Goal: Task Accomplishment & Management: Use online tool/utility

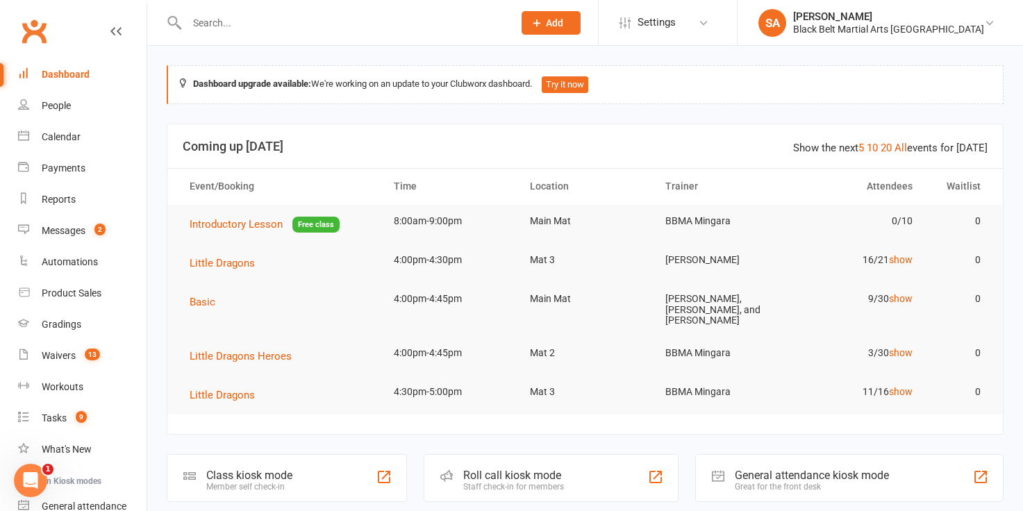
click at [194, 21] on input "text" at bounding box center [343, 22] width 321 height 19
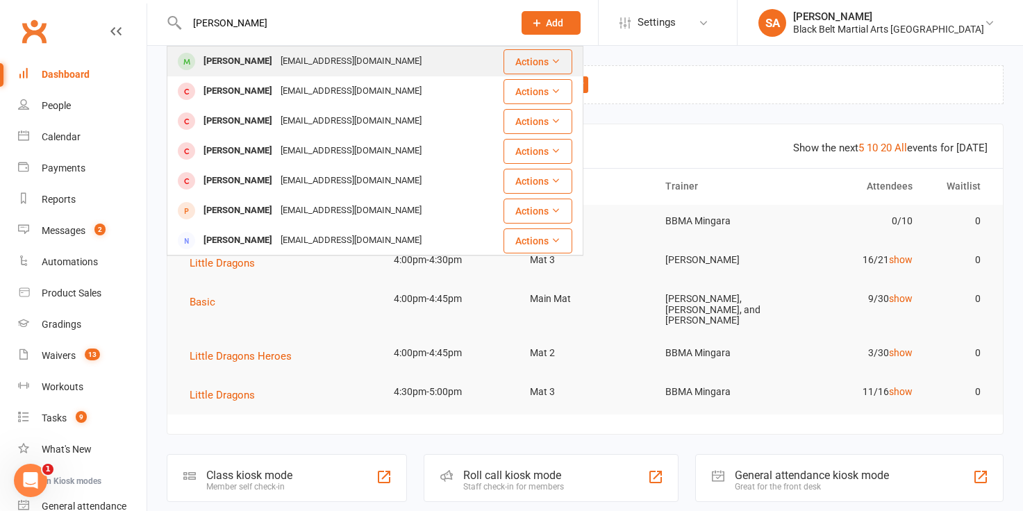
type input "[PERSON_NAME]"
click at [219, 65] on div "[PERSON_NAME]" at bounding box center [237, 61] width 77 height 20
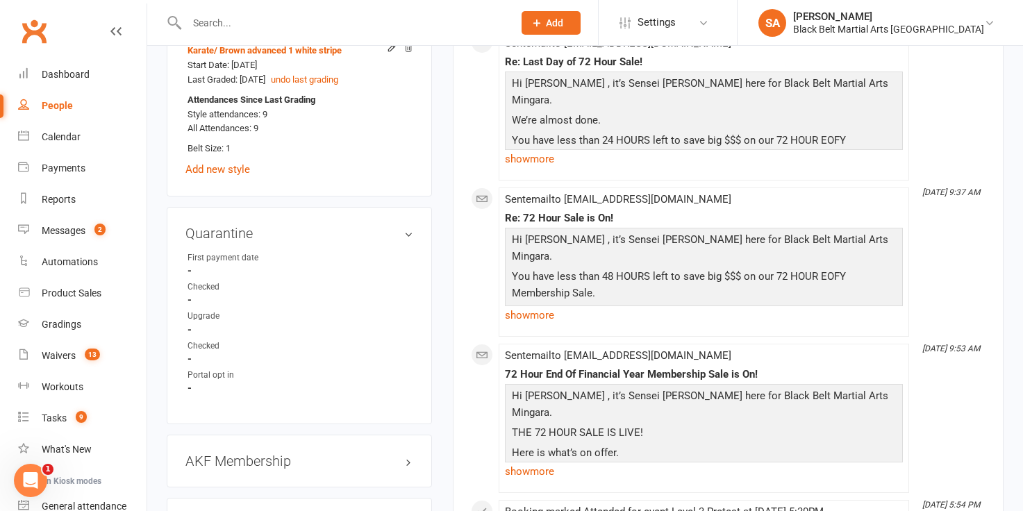
scroll to position [1280, 0]
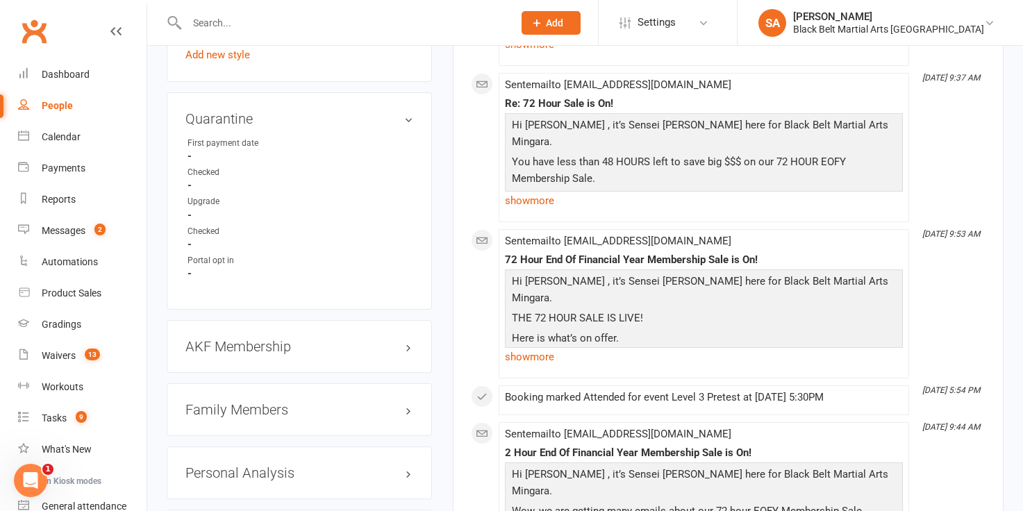
click at [231, 402] on h3 "Family Members" at bounding box center [299, 409] width 228 height 15
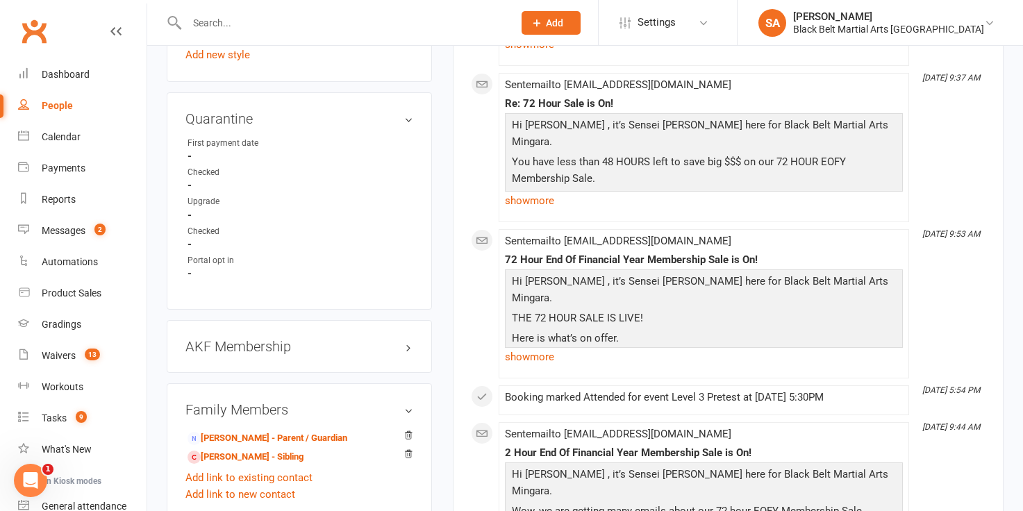
click at [199, 22] on input "text" at bounding box center [343, 22] width 321 height 19
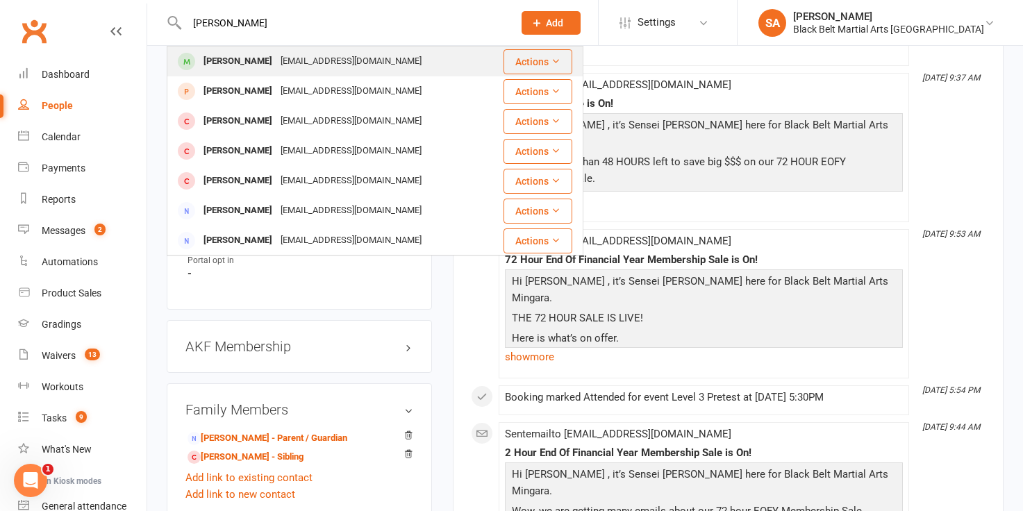
type input "[PERSON_NAME]"
click at [226, 63] on div "[PERSON_NAME]" at bounding box center [237, 61] width 77 height 20
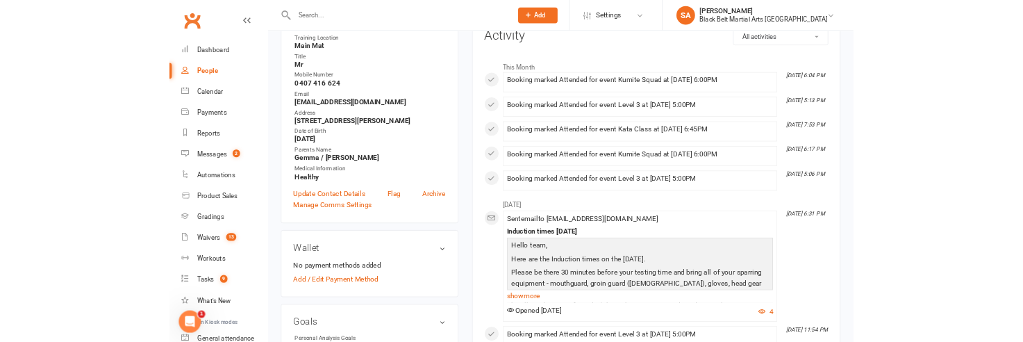
scroll to position [193, 0]
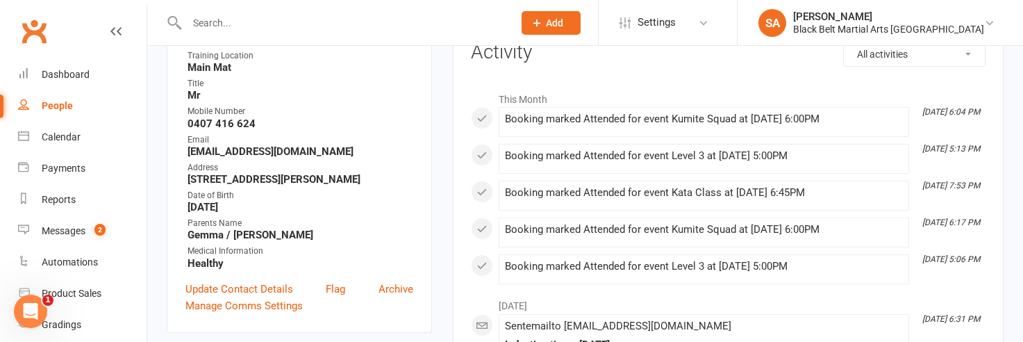
click at [205, 19] on input "text" at bounding box center [343, 22] width 321 height 19
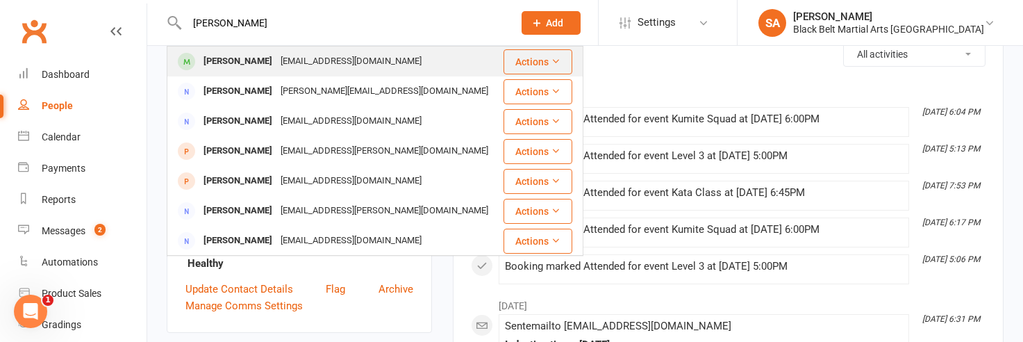
type input "[PERSON_NAME]"
click at [230, 63] on div "[PERSON_NAME]" at bounding box center [237, 61] width 77 height 20
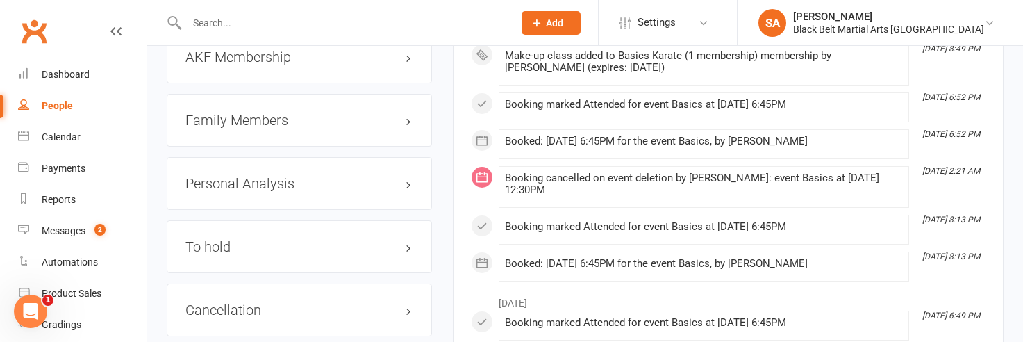
scroll to position [1612, 0]
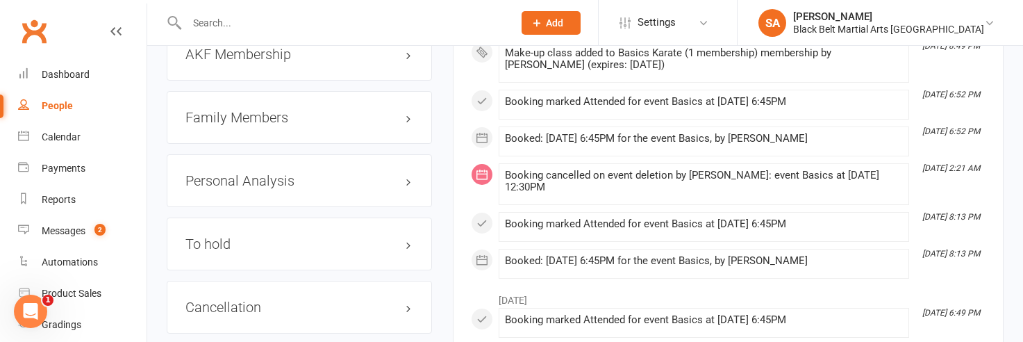
click at [259, 115] on h3 "Family Members" at bounding box center [299, 117] width 228 height 15
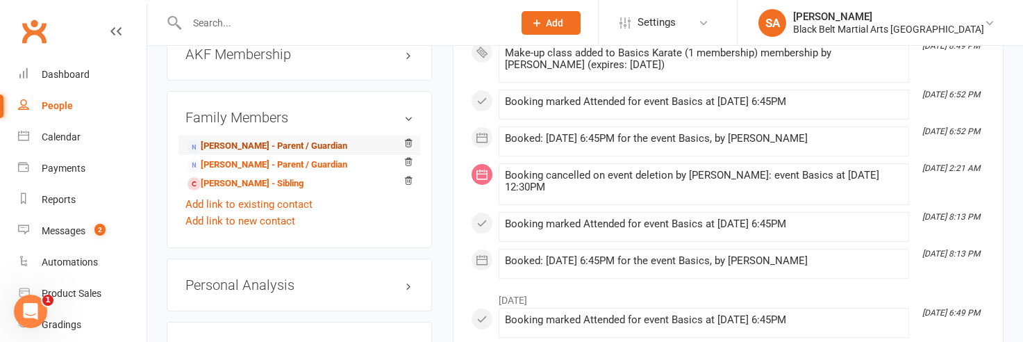
click at [254, 139] on link "[PERSON_NAME] - Parent / Guardian" at bounding box center [267, 146] width 160 height 15
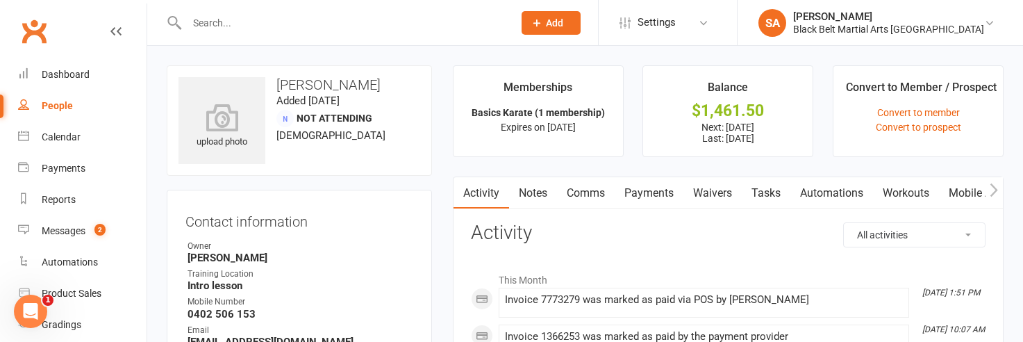
click at [647, 199] on link "Payments" at bounding box center [648, 193] width 69 height 32
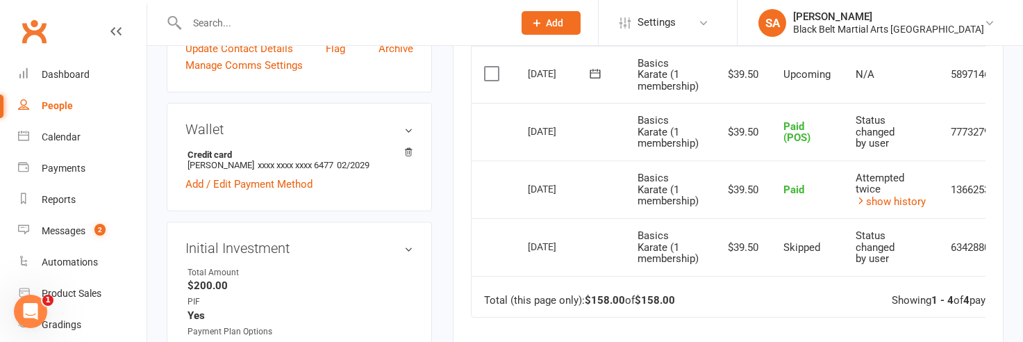
scroll to position [357, 0]
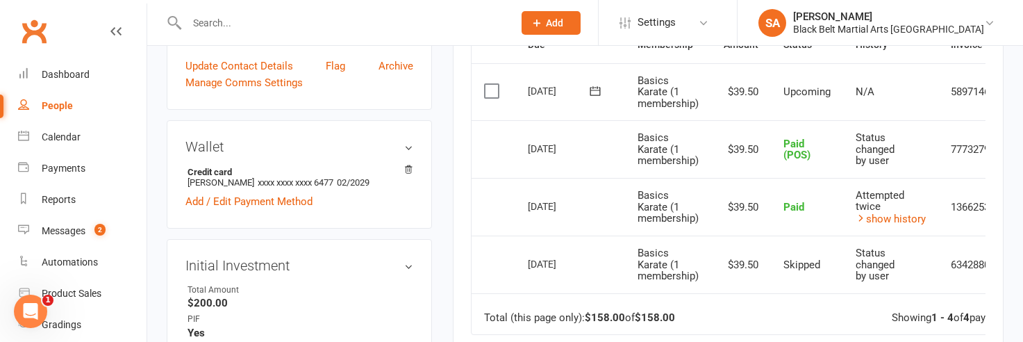
click at [210, 15] on input "text" at bounding box center [343, 22] width 321 height 19
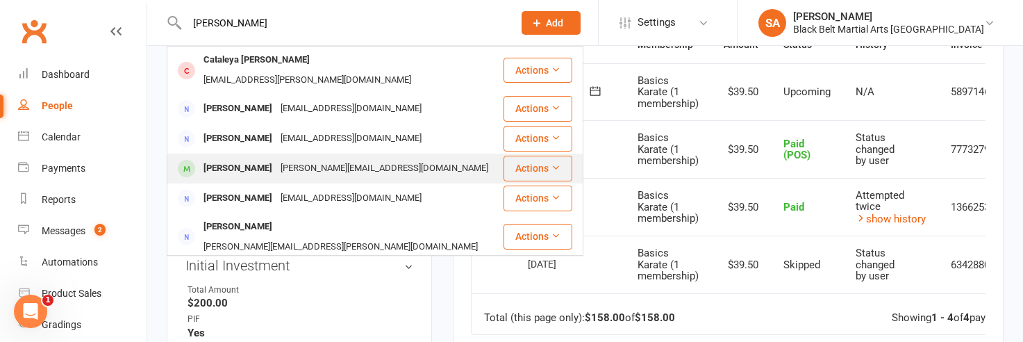
type input "[PERSON_NAME]"
click at [235, 158] on div "[PERSON_NAME]" at bounding box center [237, 168] width 77 height 20
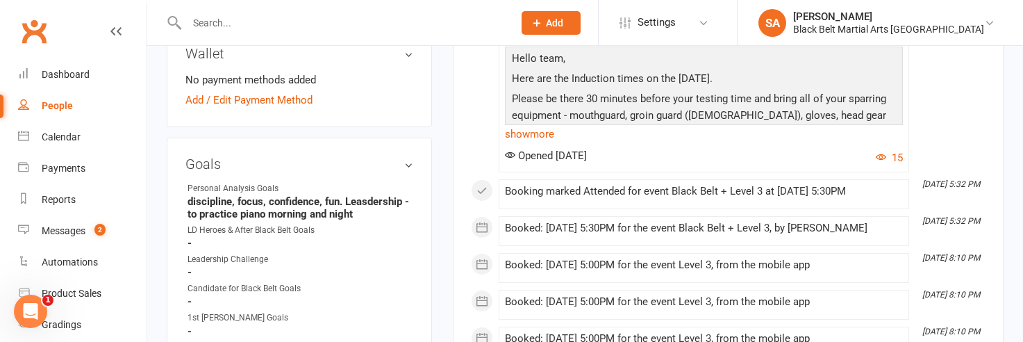
scroll to position [555, 0]
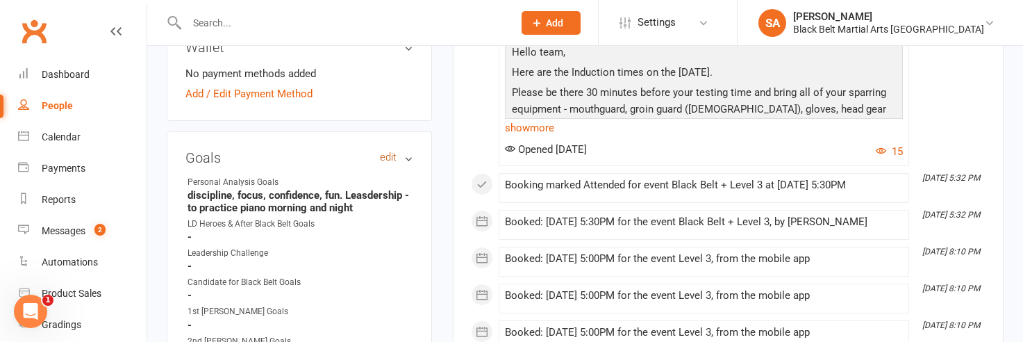
click at [390, 151] on link "edit" at bounding box center [388, 157] width 17 height 12
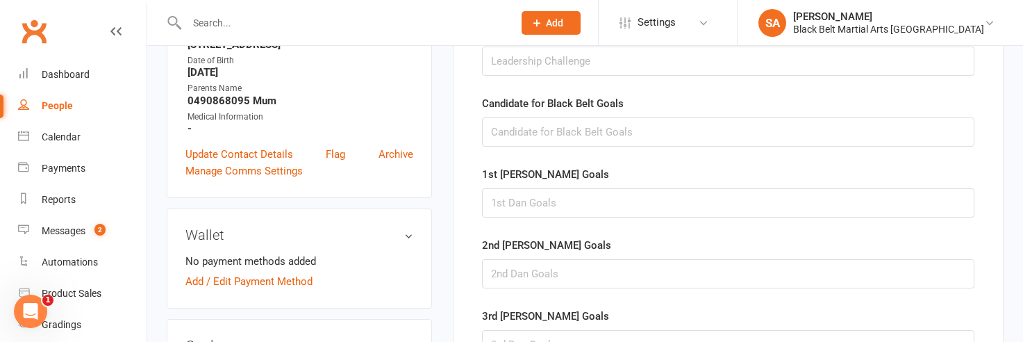
scroll to position [356, 0]
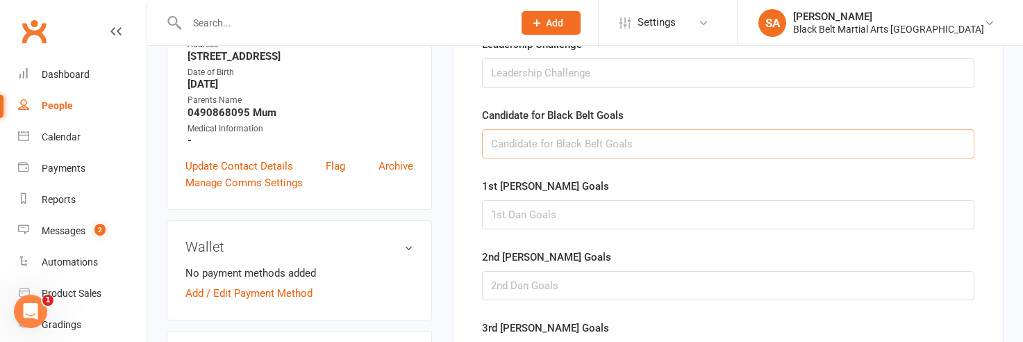
click at [503, 143] on input "text" at bounding box center [728, 143] width 492 height 29
click at [726, 141] on input "get gold bar. Comps Kumite kata Team event. Get binto selective school" at bounding box center [728, 143] width 492 height 29
click at [842, 144] on input "get gold bar. Comps Kumite kata Team event. Get into selective school" at bounding box center [728, 143] width 492 height 29
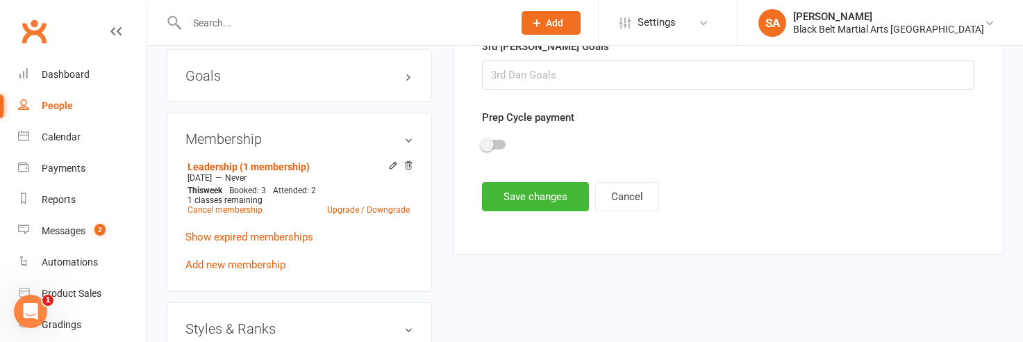
scroll to position [648, 0]
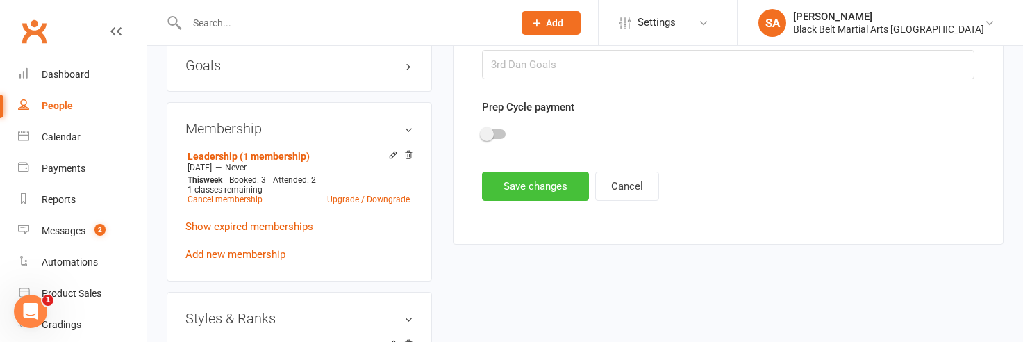
type input "get gold bar. Comps Kumite kata Team event. Get into selective school like spor…"
click at [530, 185] on button "Save changes" at bounding box center [535, 185] width 107 height 29
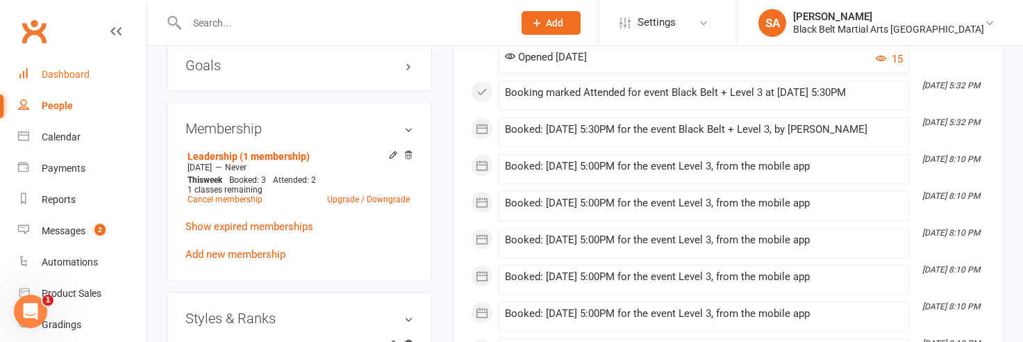
click at [81, 74] on div "Dashboard" at bounding box center [66, 74] width 48 height 11
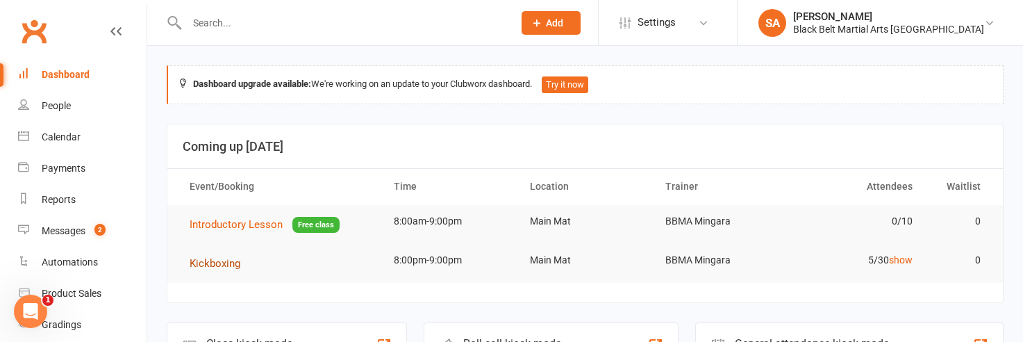
click at [228, 267] on span "Kickboxing" at bounding box center [215, 263] width 51 height 12
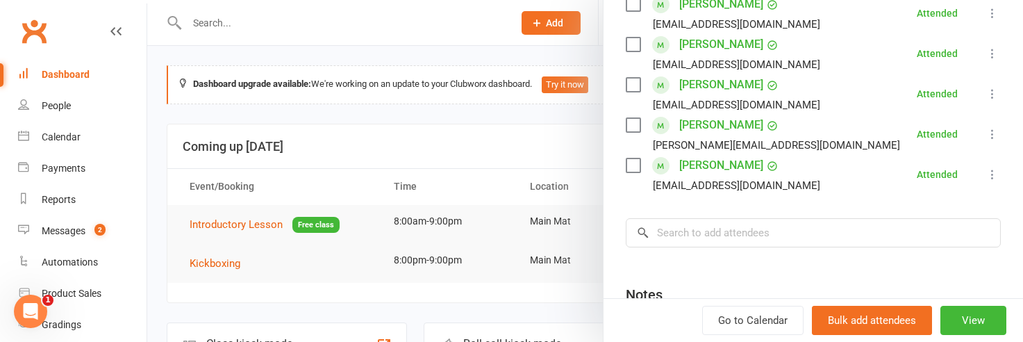
scroll to position [321, 0]
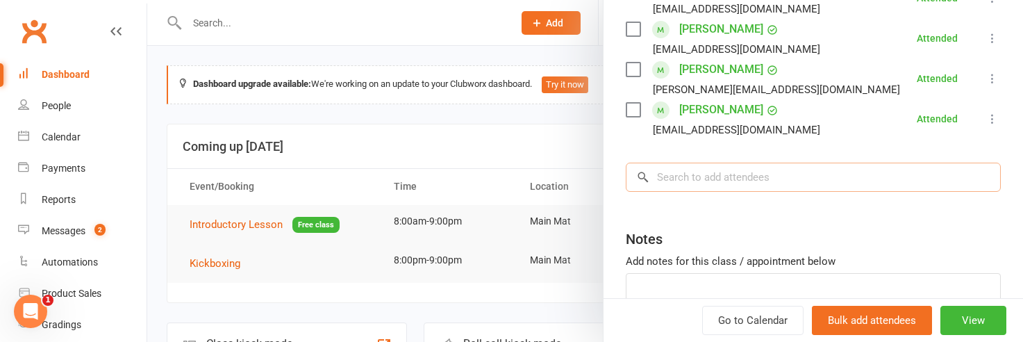
click at [686, 176] on input "search" at bounding box center [813, 176] width 375 height 29
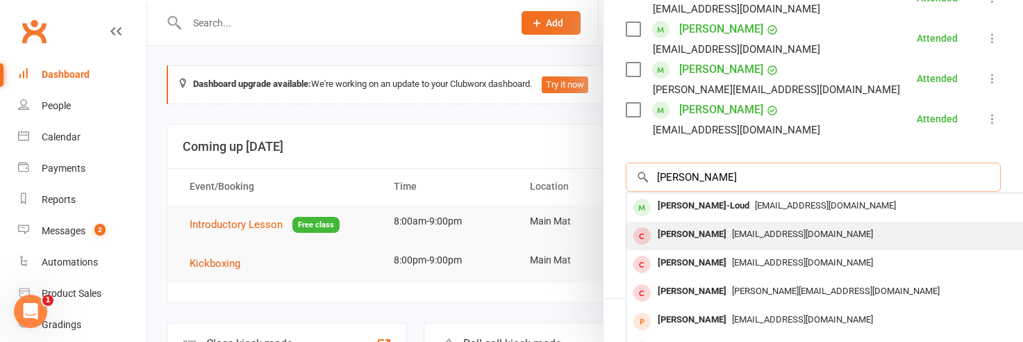
scroll to position [1, 0]
type input "[PERSON_NAME]"
click at [703, 205] on div "[PERSON_NAME]-Loud" at bounding box center [703, 205] width 103 height 20
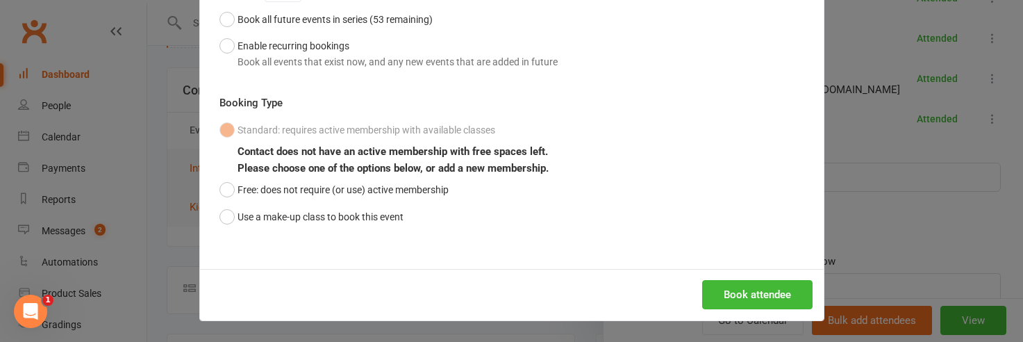
scroll to position [60, 0]
click at [728, 292] on button "Book attendee" at bounding box center [757, 294] width 110 height 29
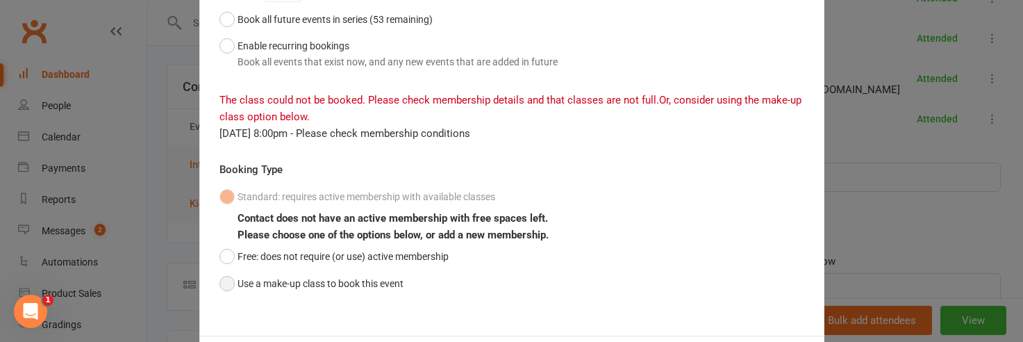
click at [226, 281] on button "Use a make-up class to book this event" at bounding box center [311, 283] width 184 height 26
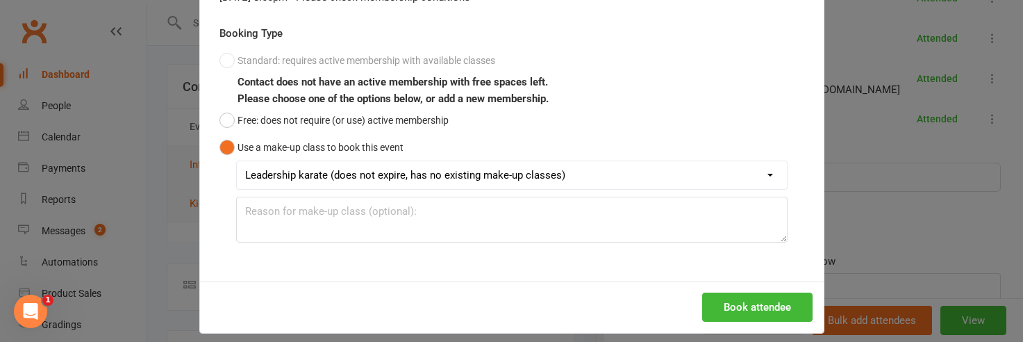
scroll to position [351, 0]
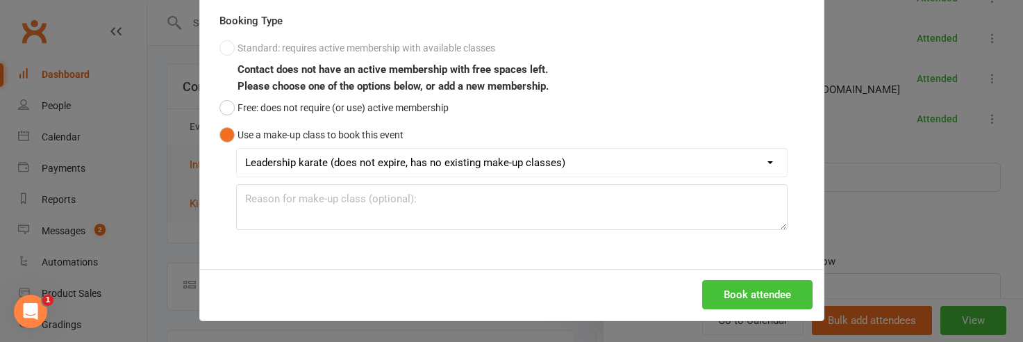
click at [720, 292] on button "Book attendee" at bounding box center [757, 294] width 110 height 29
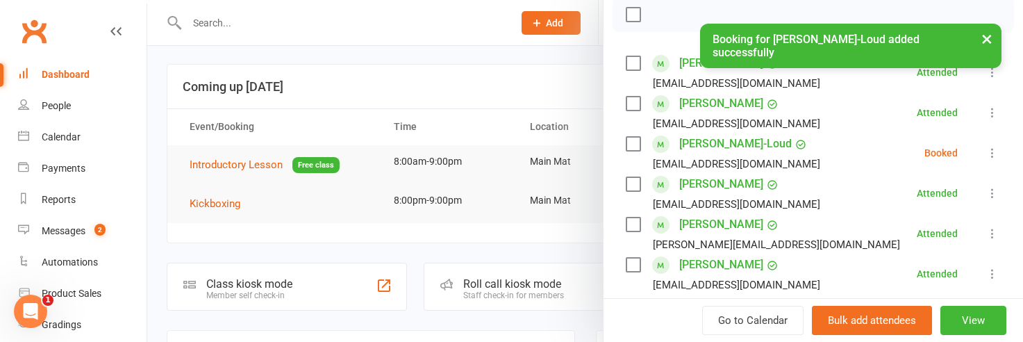
scroll to position [200, 0]
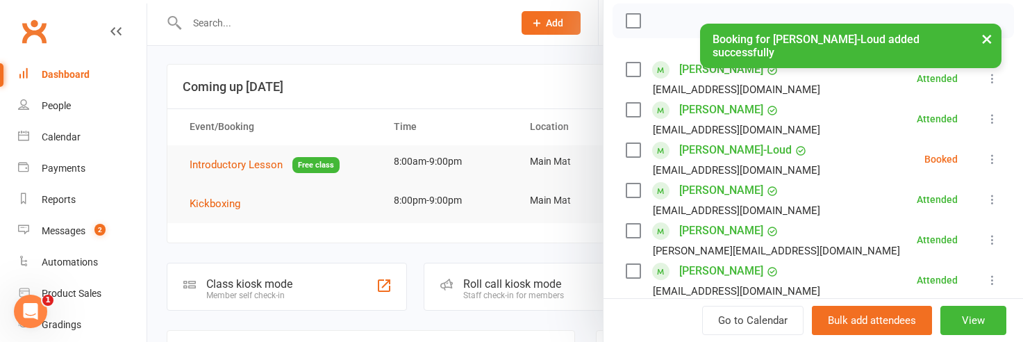
click at [628, 145] on label at bounding box center [633, 150] width 14 height 14
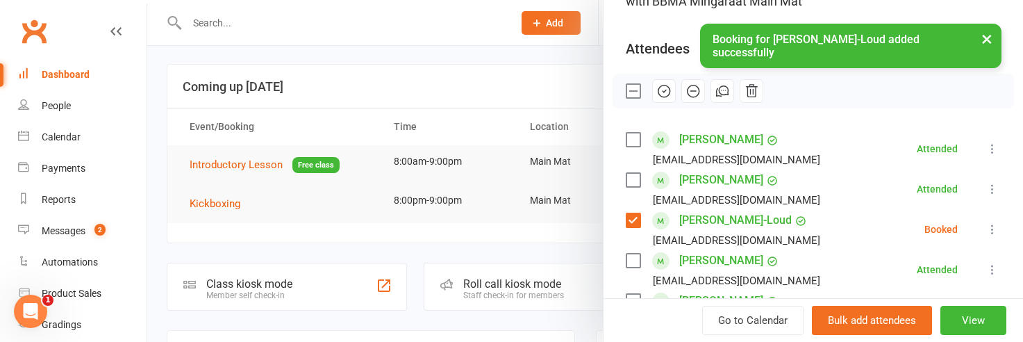
scroll to position [125, 0]
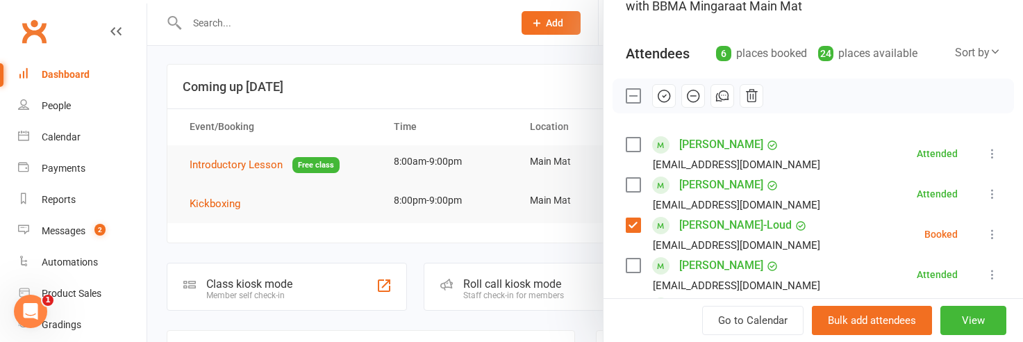
click at [662, 94] on icon "button" at bounding box center [663, 95] width 15 height 15
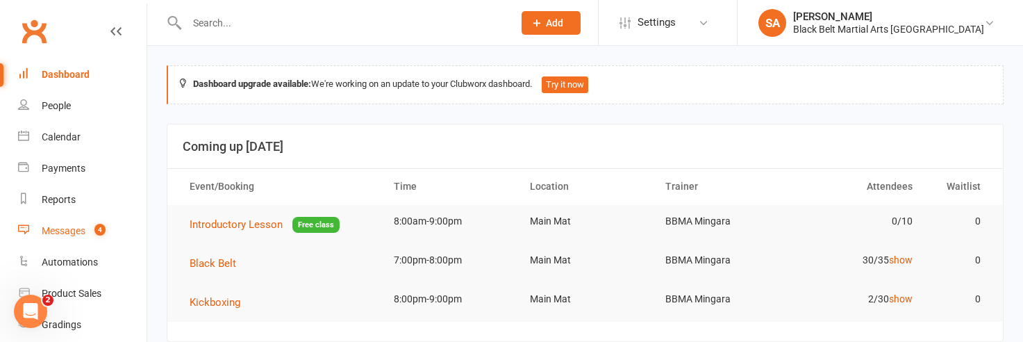
click at [74, 234] on div "Messages" at bounding box center [64, 230] width 44 height 11
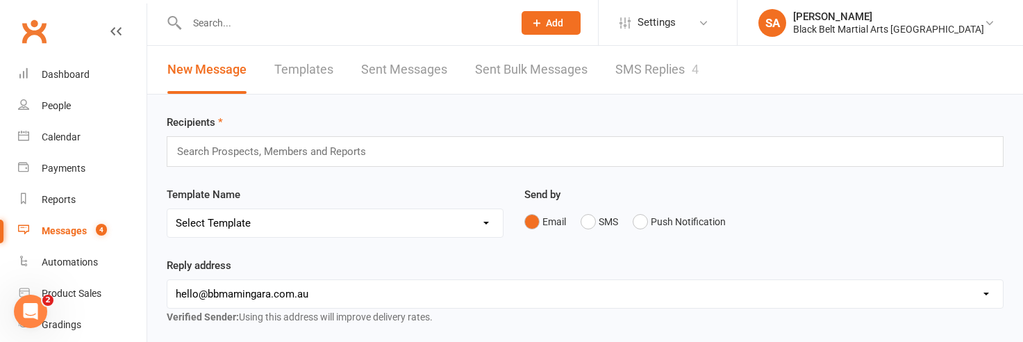
click at [654, 70] on link "SMS Replies 4" at bounding box center [656, 70] width 83 height 48
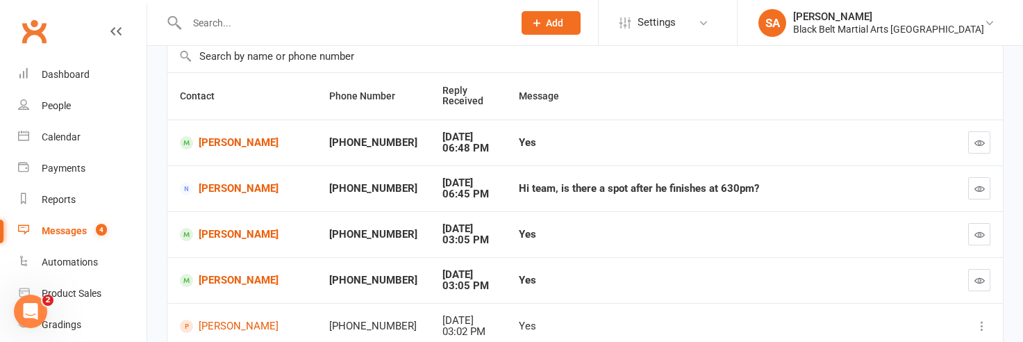
scroll to position [108, 0]
click at [222, 192] on link "Michael Squillace" at bounding box center [242, 187] width 124 height 13
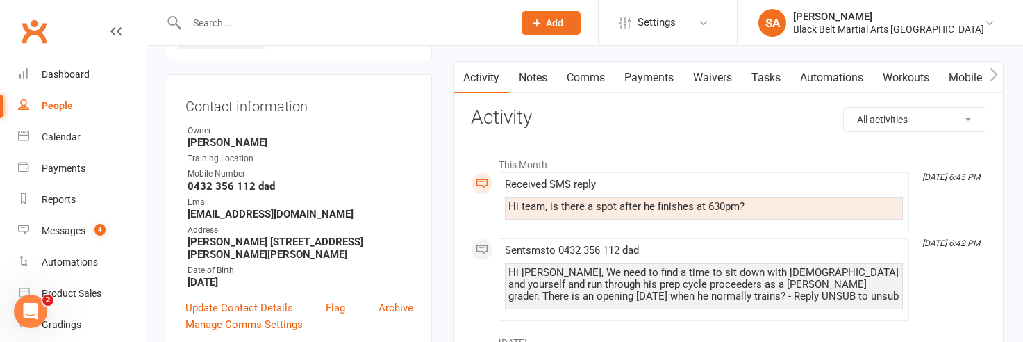
scroll to position [117, 0]
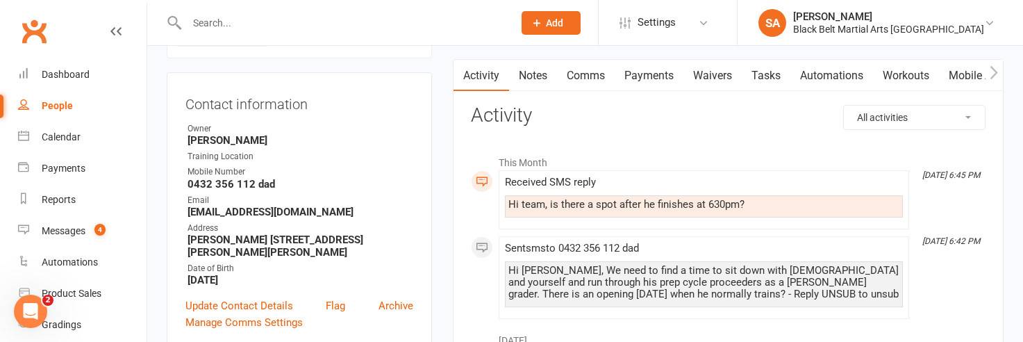
click at [591, 76] on link "Comms" at bounding box center [586, 76] width 58 height 32
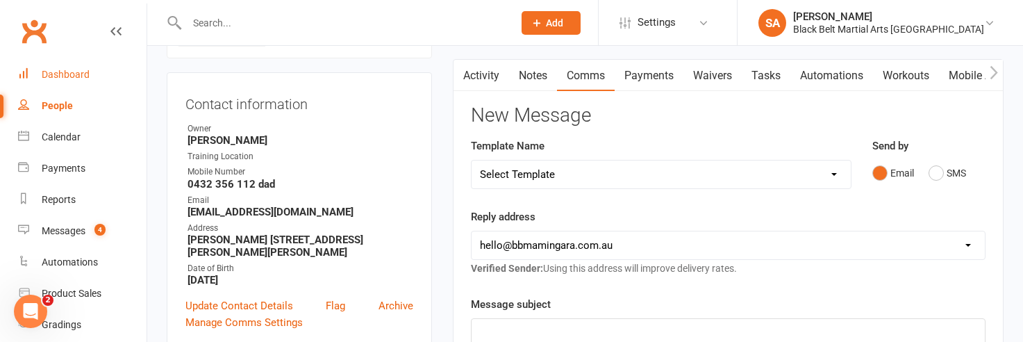
click at [79, 73] on div "Dashboard" at bounding box center [66, 74] width 48 height 11
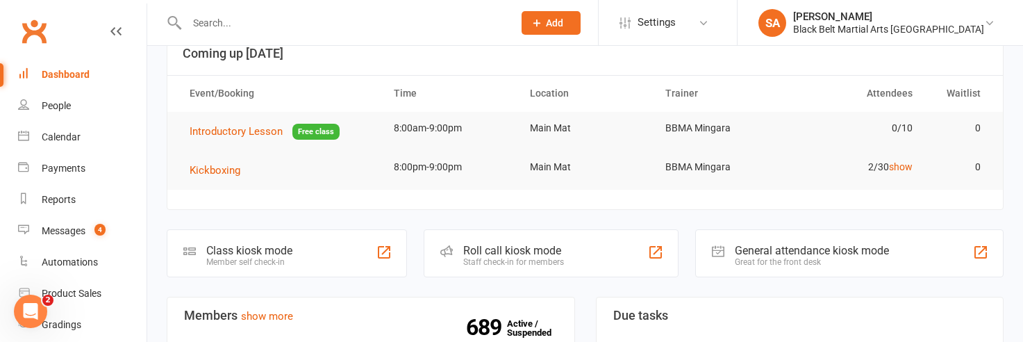
scroll to position [106, 0]
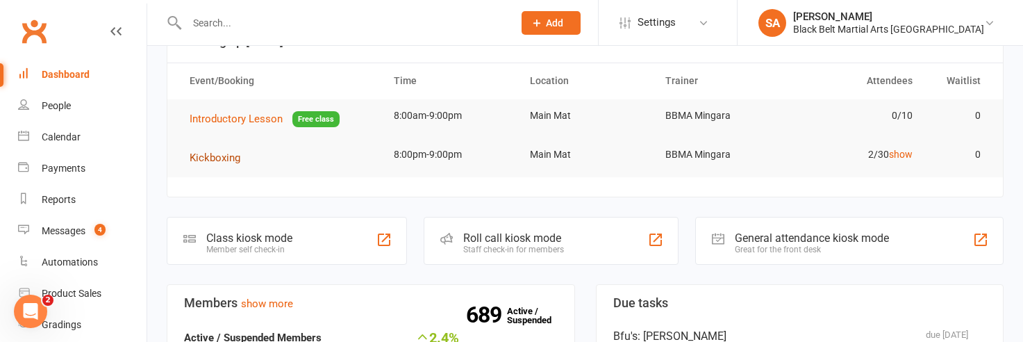
click at [210, 158] on span "Kickboxing" at bounding box center [215, 157] width 51 height 12
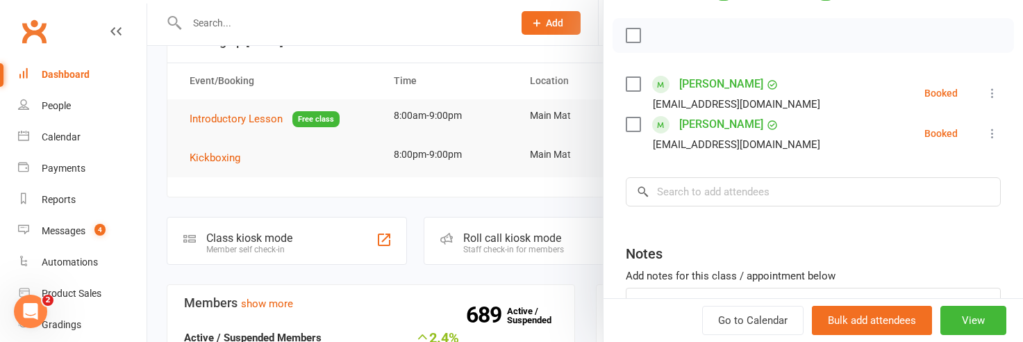
scroll to position [186, 0]
click at [633, 81] on label at bounding box center [633, 83] width 14 height 14
click at [633, 117] on label at bounding box center [633, 124] width 14 height 14
click at [667, 198] on input "search" at bounding box center [813, 190] width 375 height 29
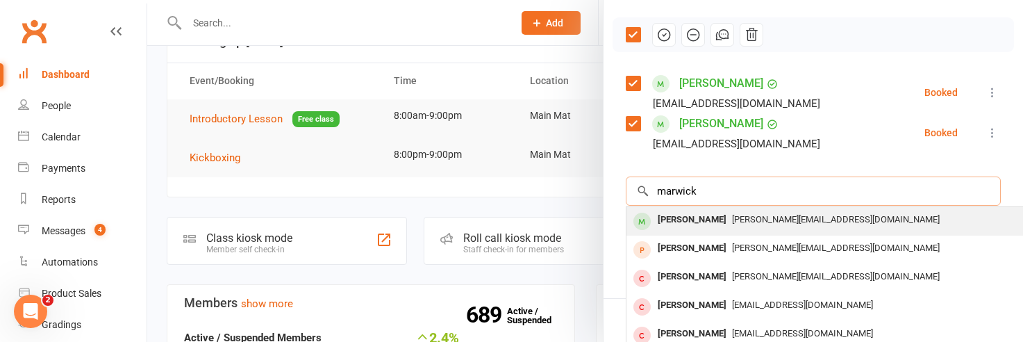
type input "marwick"
click at [679, 220] on div "[PERSON_NAME]" at bounding box center [692, 220] width 80 height 20
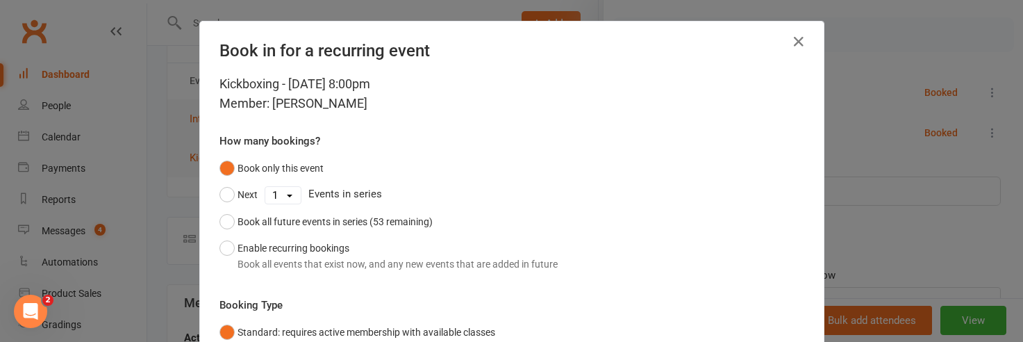
scroll to position [142, 0]
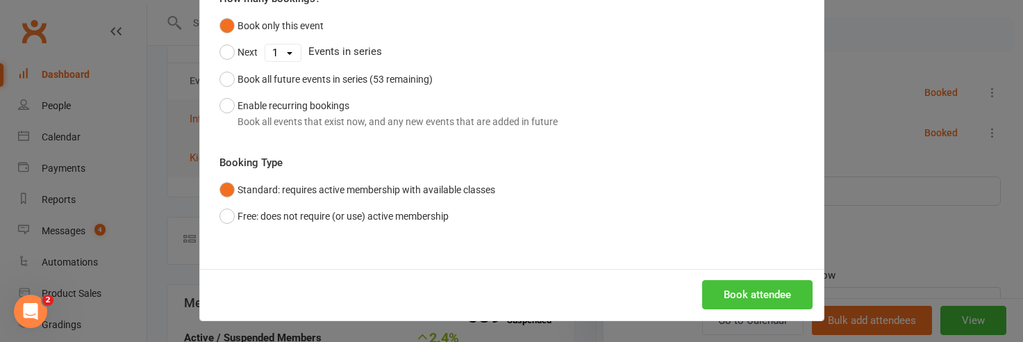
click at [734, 295] on button "Book attendee" at bounding box center [757, 294] width 110 height 29
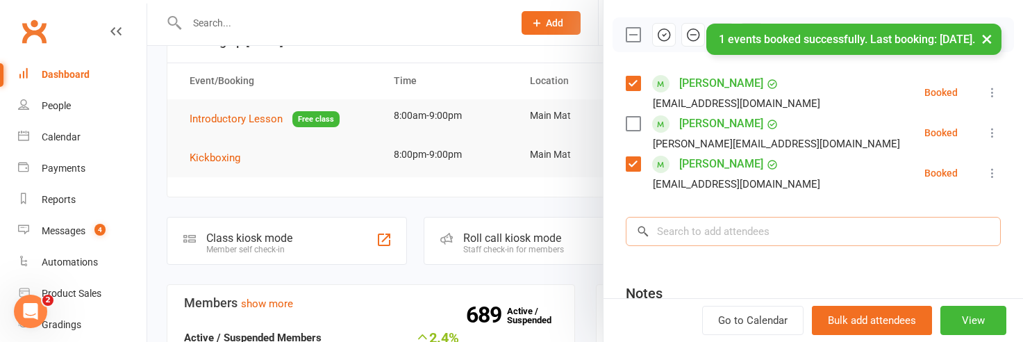
click at [688, 237] on input "search" at bounding box center [813, 231] width 375 height 29
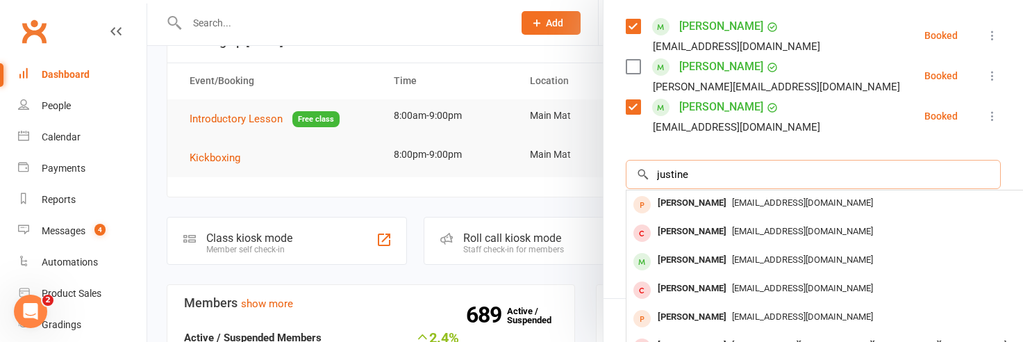
scroll to position [253, 0]
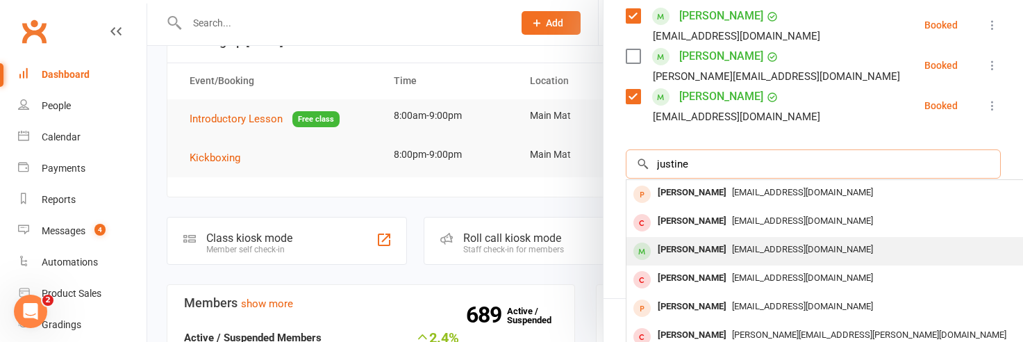
type input "justine"
click at [705, 249] on div "[PERSON_NAME]" at bounding box center [692, 250] width 80 height 20
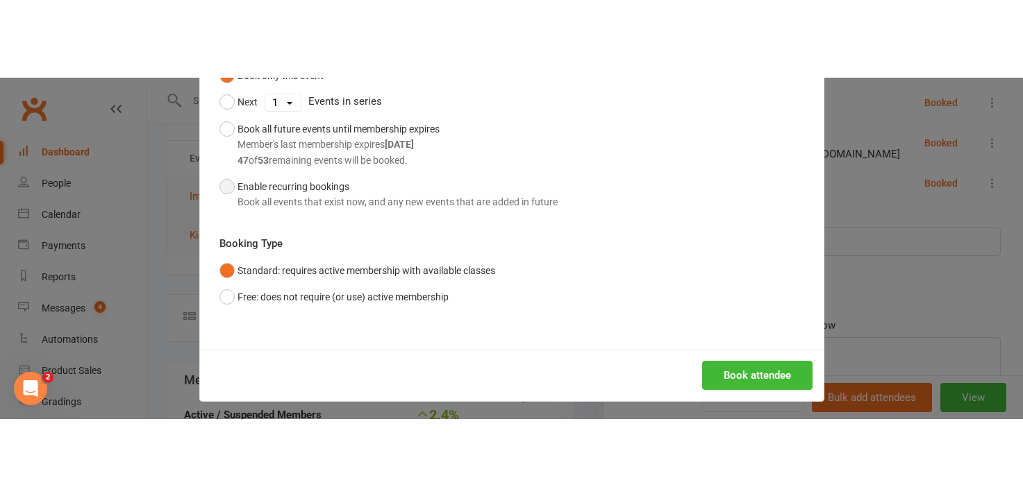
scroll to position [173, 0]
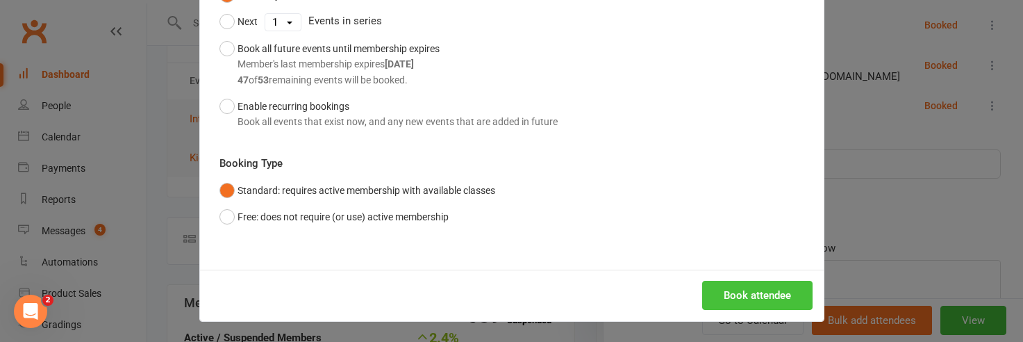
click at [721, 285] on button "Book attendee" at bounding box center [757, 295] width 110 height 29
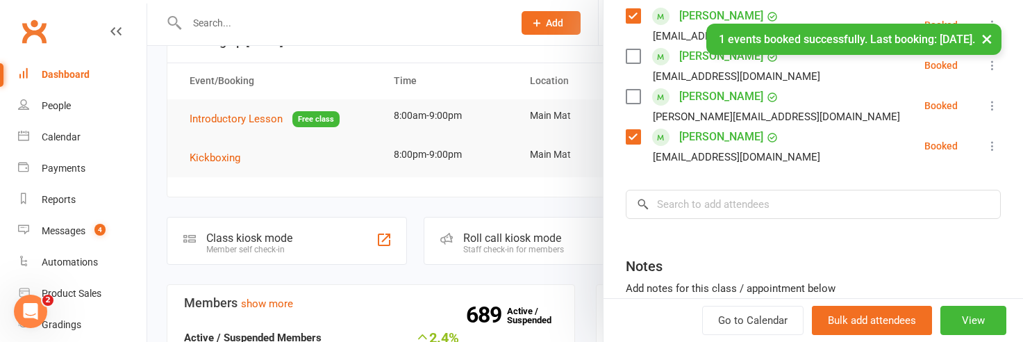
click at [677, 339] on div "Go to Calendar Bulk add attendees View" at bounding box center [812, 320] width 419 height 44
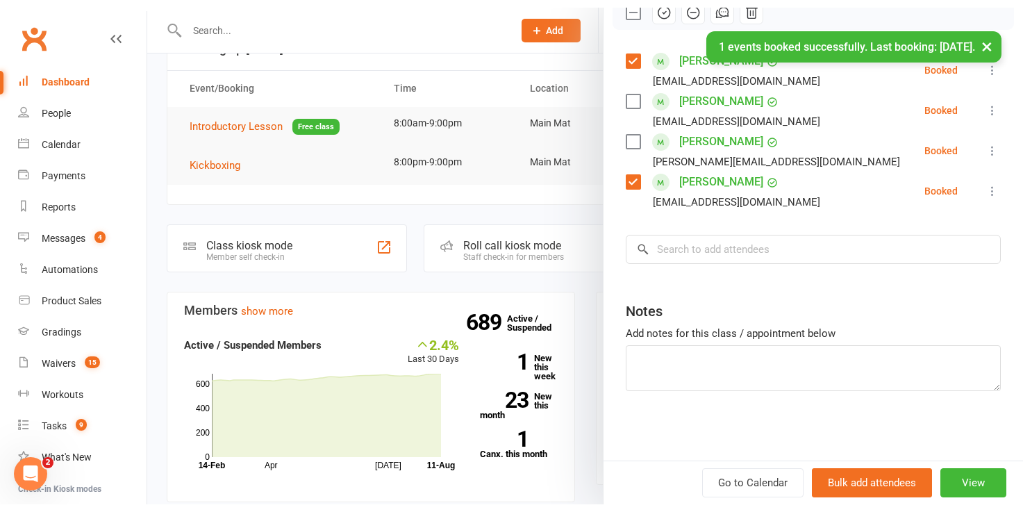
scroll to position [201, 0]
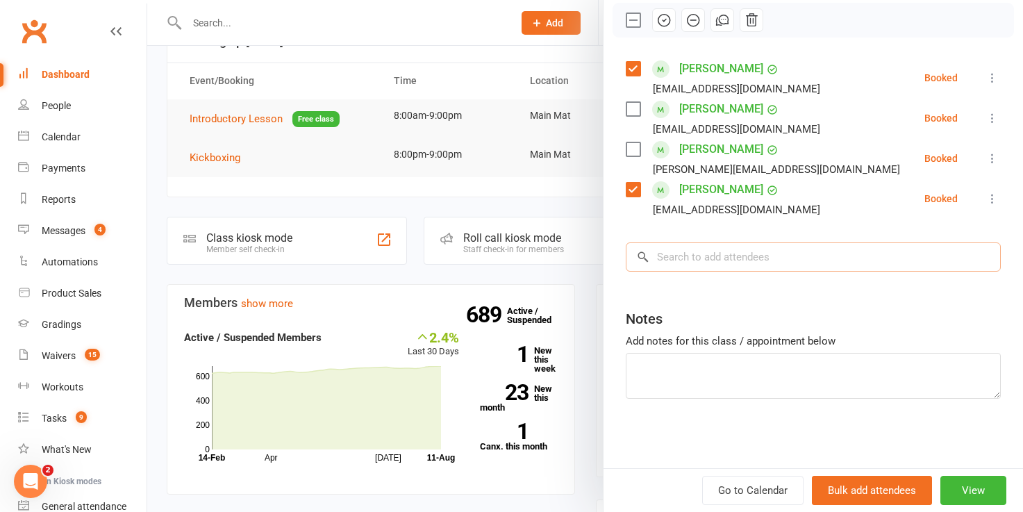
click at [671, 256] on input "search" at bounding box center [813, 256] width 375 height 29
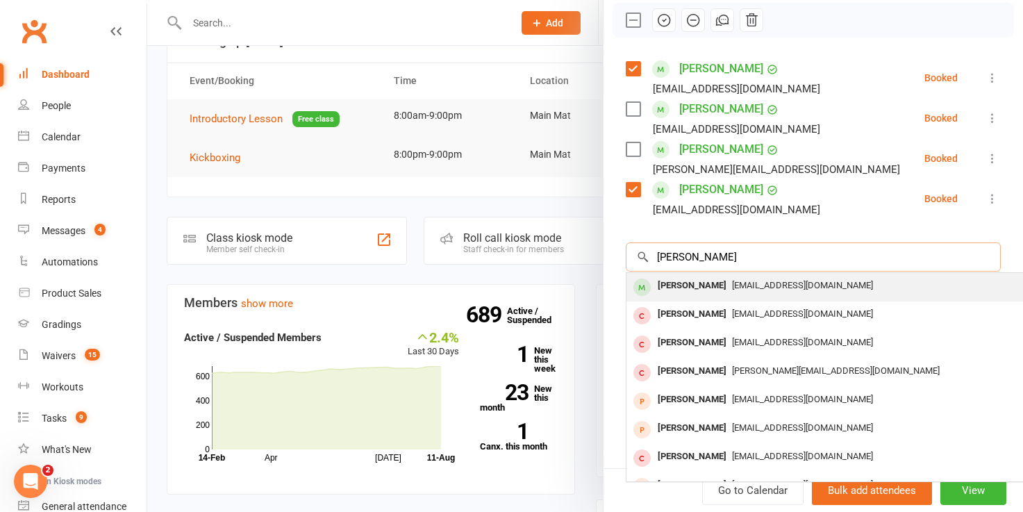
type input "brenda"
click at [702, 287] on div "[PERSON_NAME]" at bounding box center [692, 286] width 80 height 20
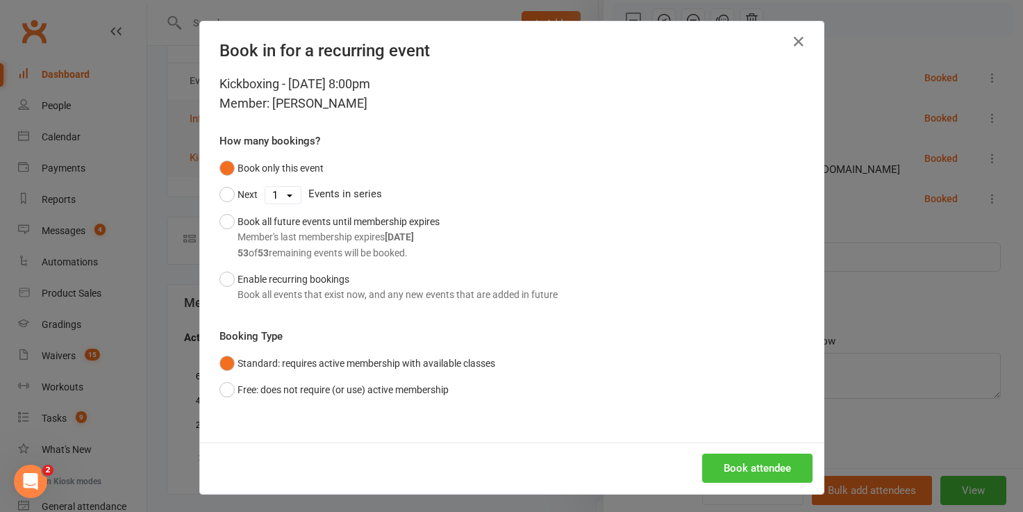
click at [721, 341] on button "Book attendee" at bounding box center [757, 467] width 110 height 29
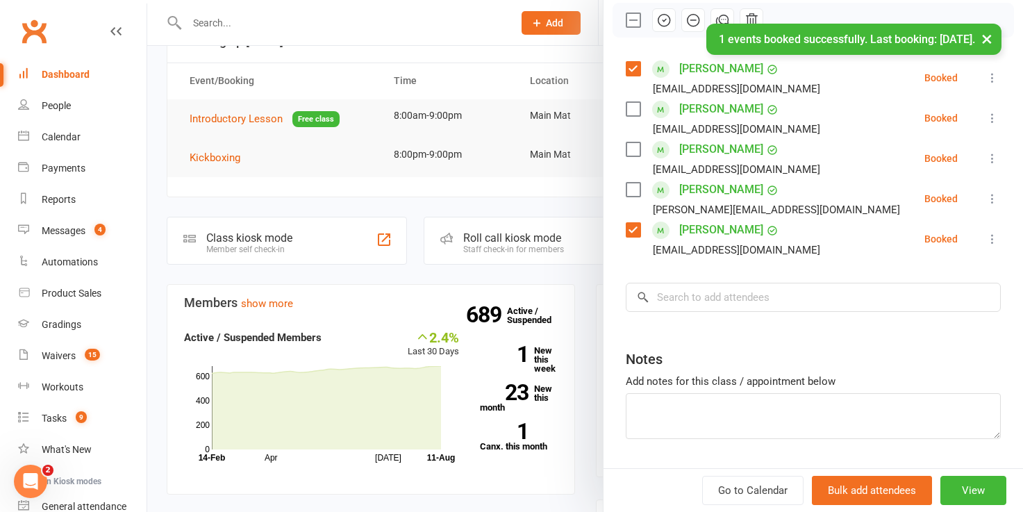
click at [628, 189] on label at bounding box center [633, 190] width 14 height 14
click at [633, 147] on label at bounding box center [633, 149] width 14 height 14
click at [633, 108] on label at bounding box center [633, 109] width 14 height 14
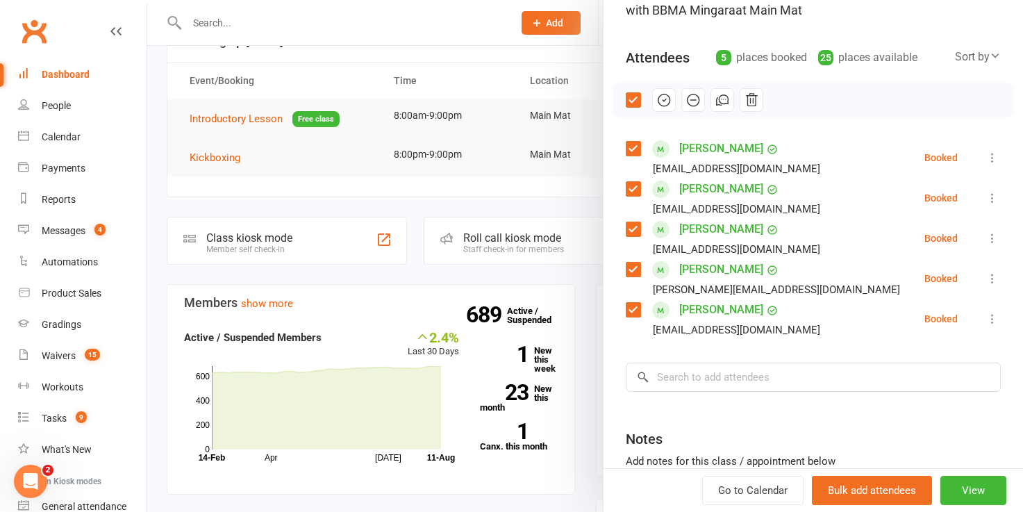
scroll to position [114, 0]
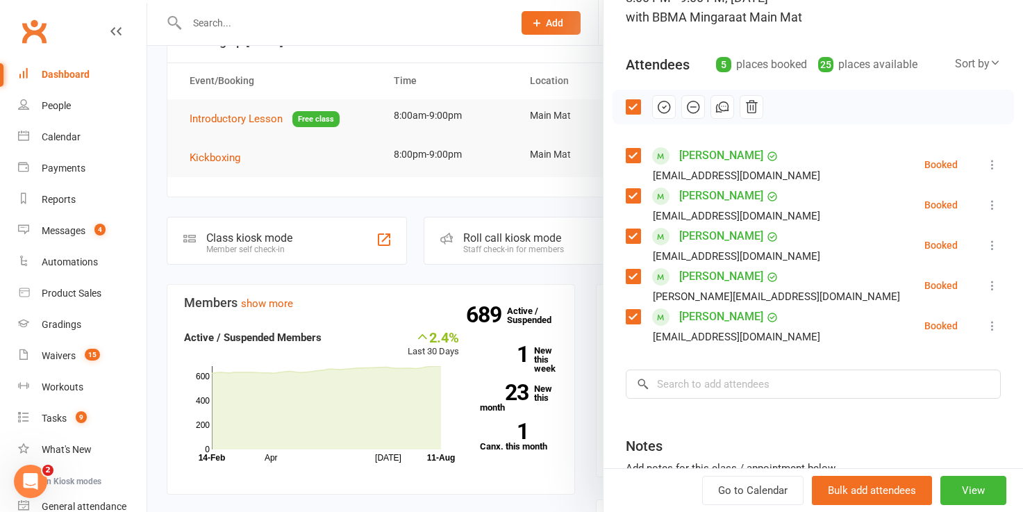
click at [662, 109] on icon "button" at bounding box center [663, 106] width 15 height 15
